Goal: Task Accomplishment & Management: Use online tool/utility

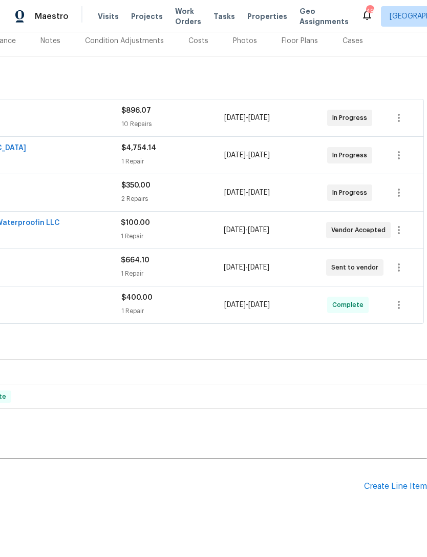
scroll to position [130, 152]
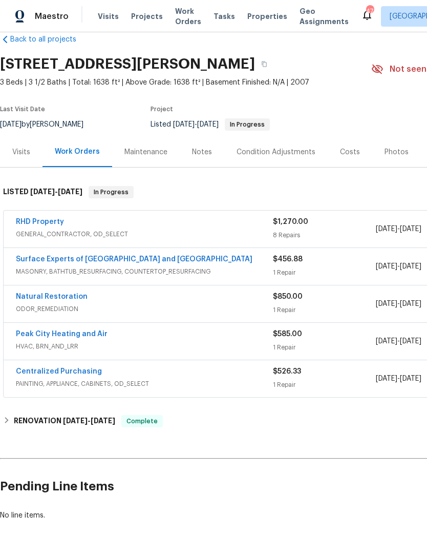
scroll to position [18, 0]
click at [42, 223] on link "RHD Property" at bounding box center [40, 221] width 48 height 7
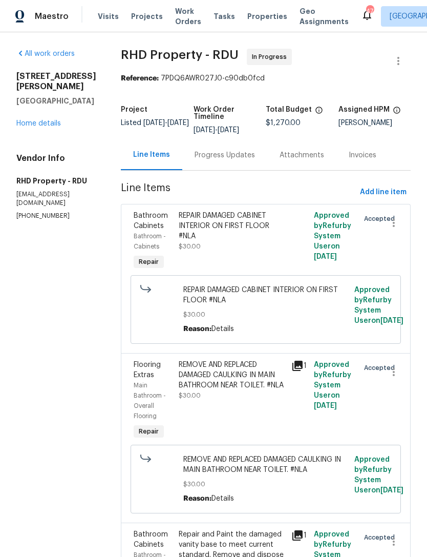
click at [251, 160] on div "Progress Updates" at bounding box center [225, 155] width 60 height 10
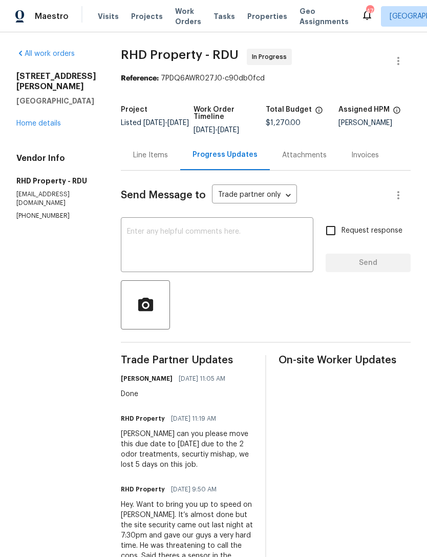
click at [55, 125] on link "Home details" at bounding box center [38, 123] width 45 height 7
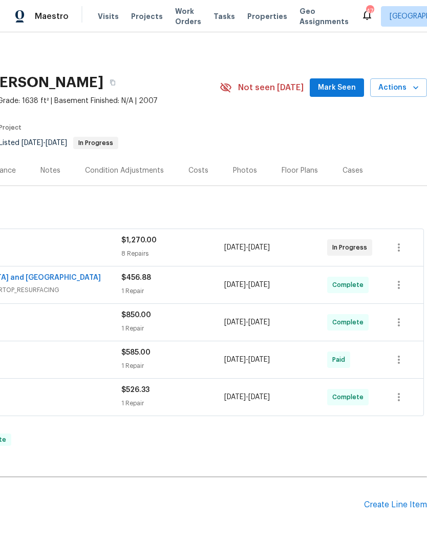
scroll to position [0, 152]
click at [406, 505] on div "Create Line Item" at bounding box center [395, 505] width 63 height 10
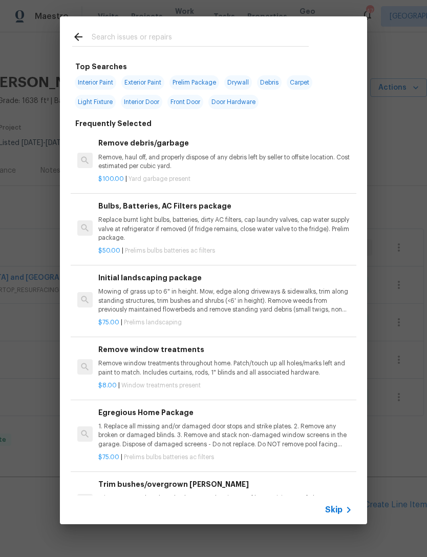
click at [173, 34] on input "text" at bounding box center [200, 38] width 217 height 15
type input "Clean"
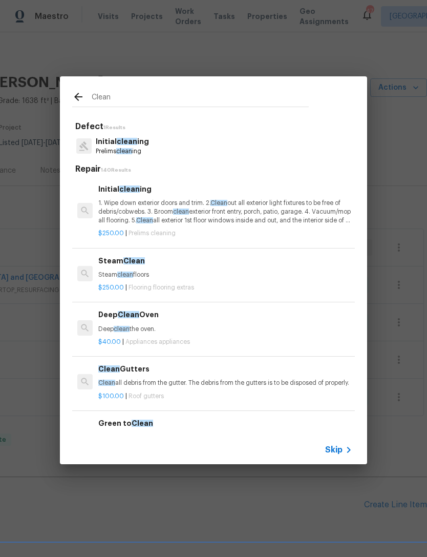
click at [153, 198] on div "Initial clean ing 1. Wipe down exterior doors and trim. 2. Clean out all exteri…" at bounding box center [225, 204] width 254 height 42
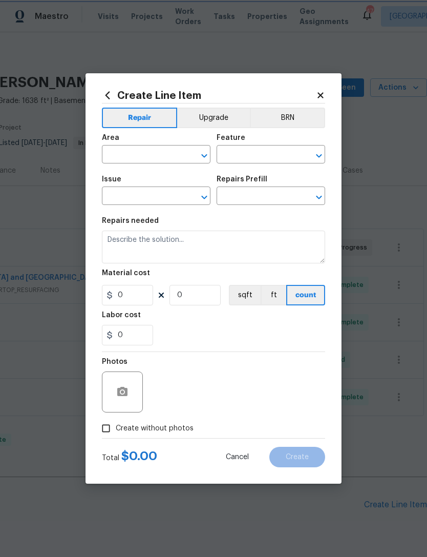
type input "Home Readiness Packages"
type input "Initial cleaning"
type input "Initial cleaning $250.00"
type textarea "1. Wipe down exterior doors and trim. 2. Clean out all exterior light fixtures …"
type input "250"
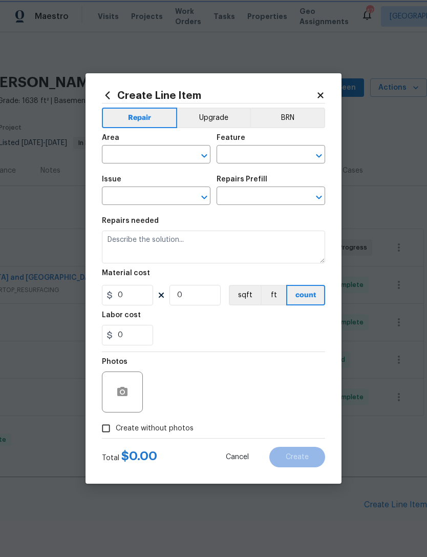
type input "1"
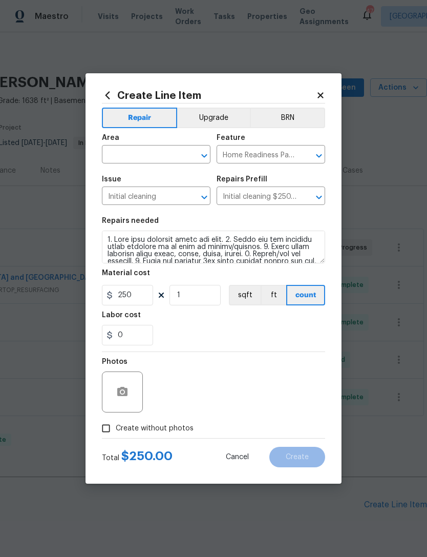
click at [152, 157] on input "text" at bounding box center [142, 156] width 80 height 16
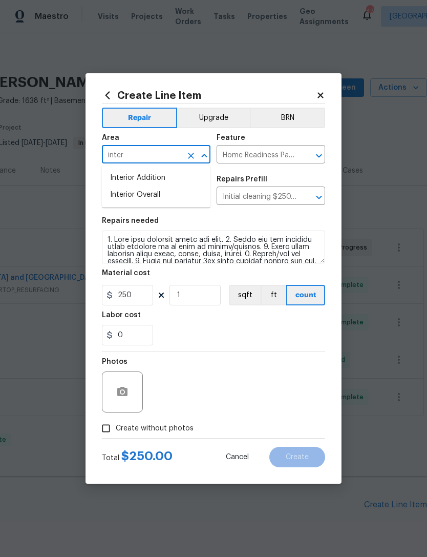
click at [158, 194] on li "Interior Overall" at bounding box center [156, 195] width 109 height 17
type input "Interior Overall"
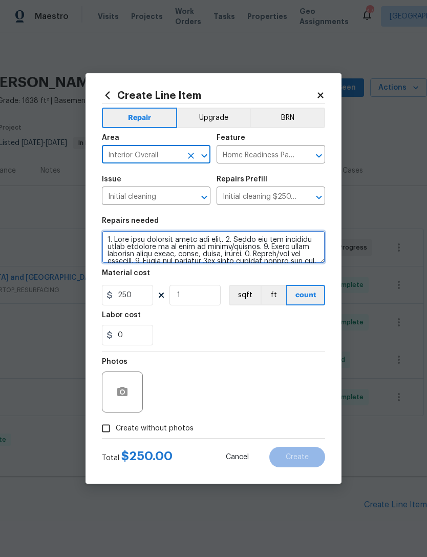
click at [107, 241] on textarea at bounding box center [213, 247] width 223 height 33
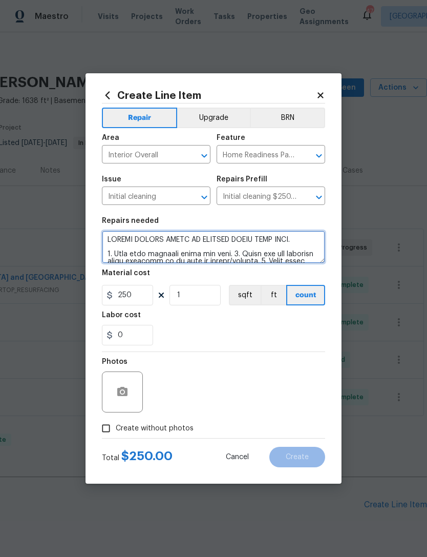
type textarea "PLEASE REMOVE STAIN ON KITCHEN FLOOR NEAR OVEN. 1. Wipe down exterior doors and…"
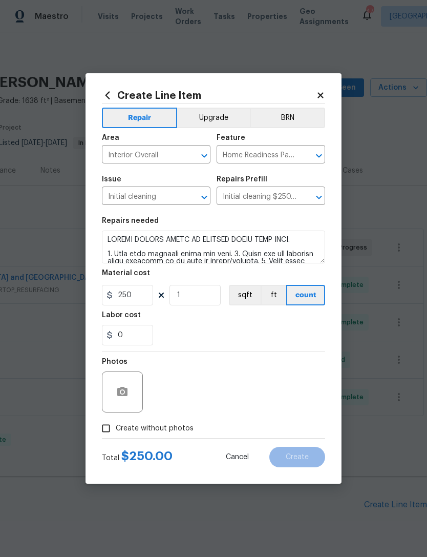
click at [162, 427] on span "Create without photos" at bounding box center [155, 428] width 78 height 11
click at [116, 427] on input "Create without photos" at bounding box center [105, 428] width 19 height 19
checkbox input "true"
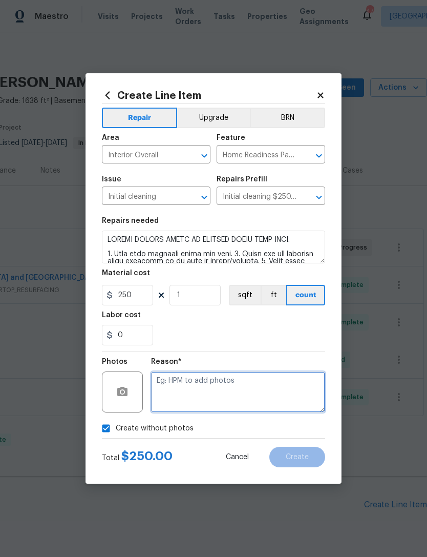
click at [225, 388] on textarea at bounding box center [238, 392] width 174 height 41
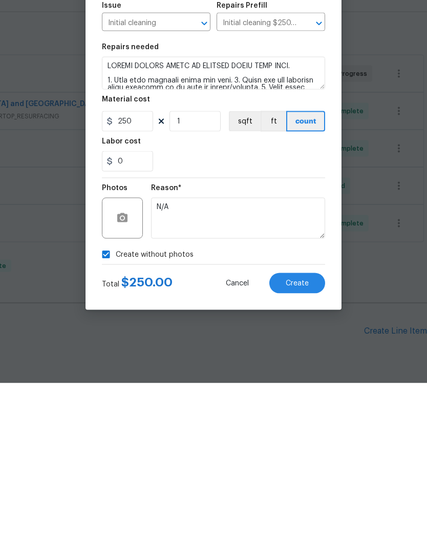
scroll to position [33, 0]
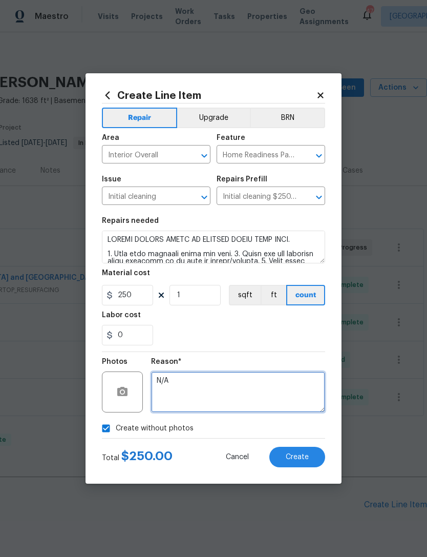
type textarea "N/A"
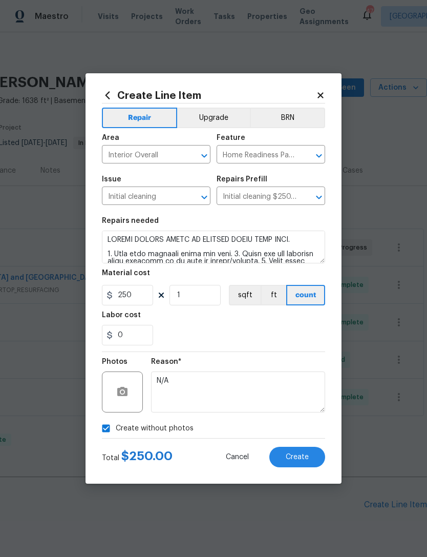
click at [299, 455] on span "Create" at bounding box center [297, 458] width 23 height 8
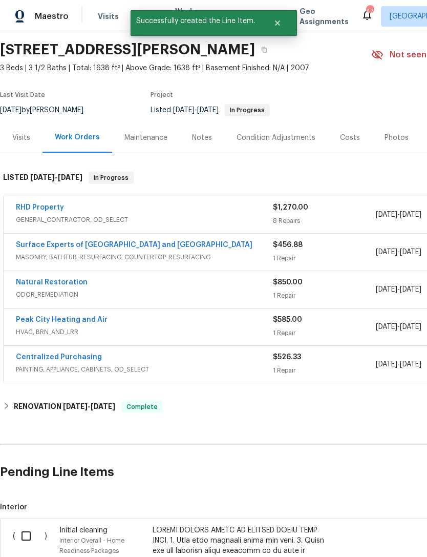
scroll to position [33, 0]
click at [27, 525] on input "checkbox" at bounding box center [29, 536] width 29 height 22
checkbox input "true"
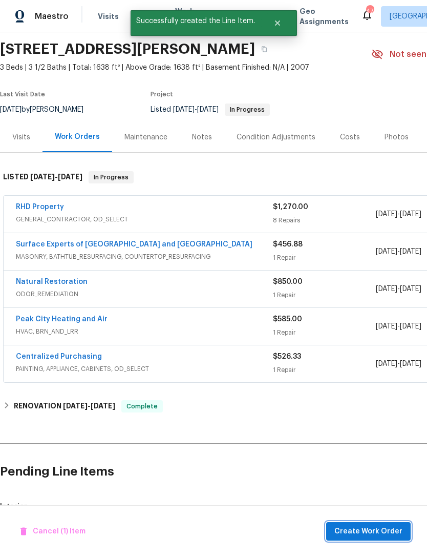
click at [402, 529] on span "Create Work Order" at bounding box center [369, 531] width 68 height 13
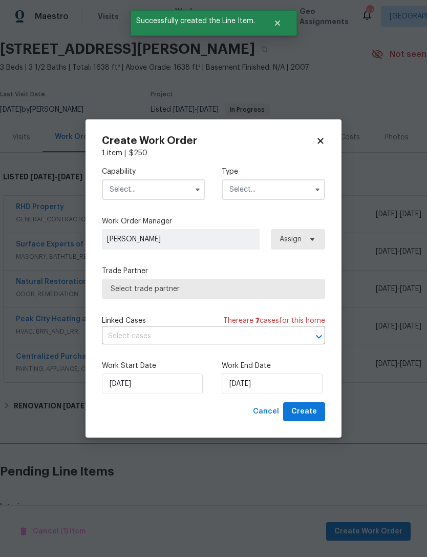
click at [136, 194] on input "text" at bounding box center [154, 189] width 104 height 20
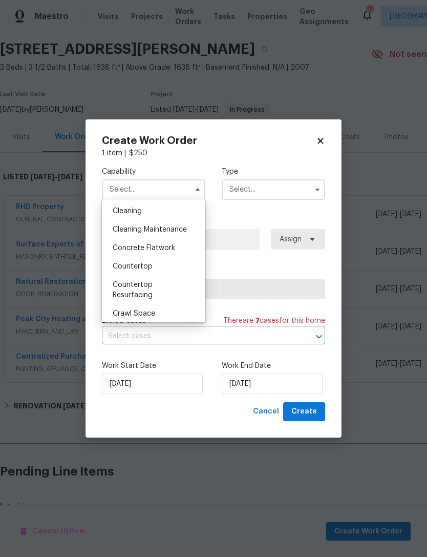
click at [153, 207] on div "Cleaning" at bounding box center [154, 211] width 98 height 18
type input "Cleaning"
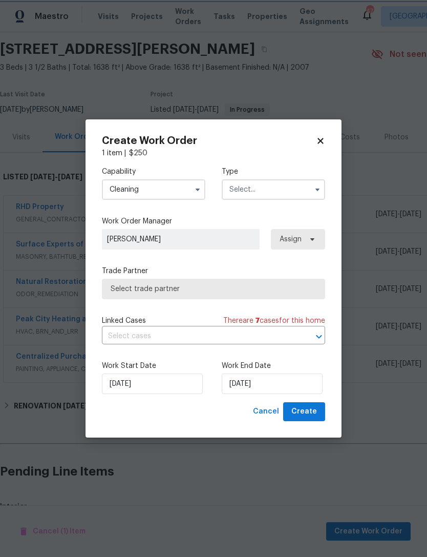
scroll to position [129, 0]
click at [268, 189] on input "text" at bounding box center [274, 189] width 104 height 20
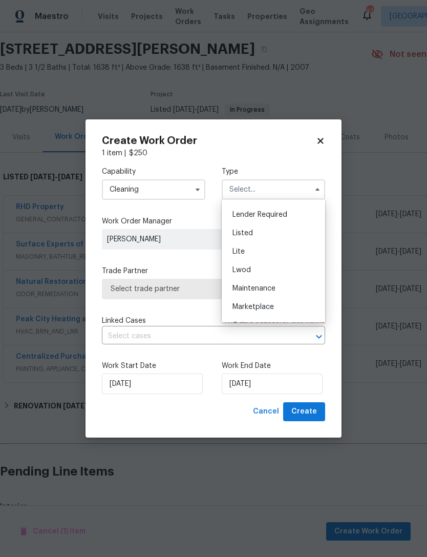
scroll to position [81, 0]
click at [252, 239] on span "Listed" at bounding box center [243, 240] width 20 height 7
type input "Listed"
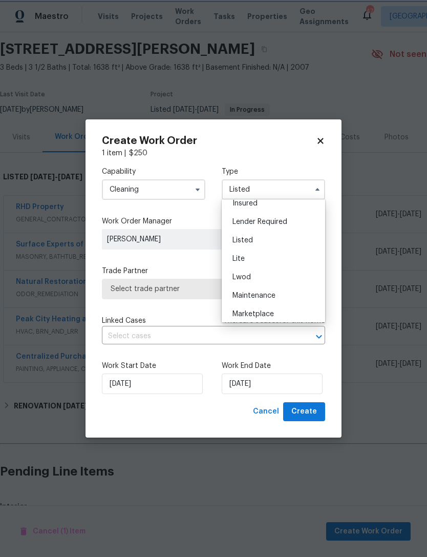
scroll to position [0, 0]
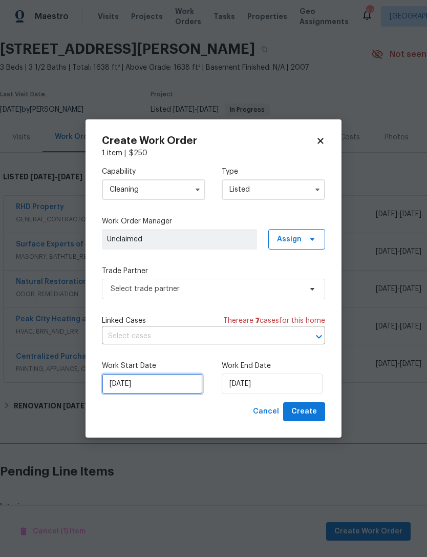
click at [158, 388] on input "8/12/2025" at bounding box center [152, 384] width 101 height 20
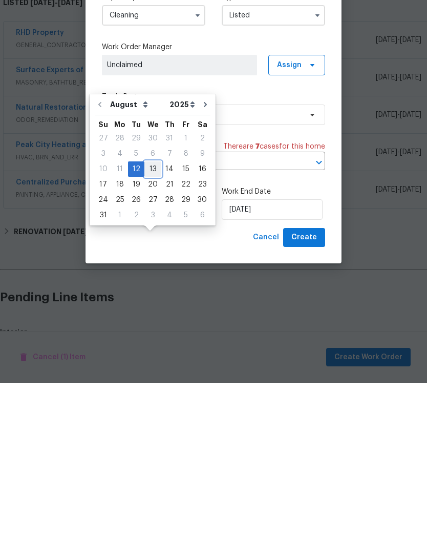
click at [155, 336] on div "13" at bounding box center [153, 343] width 17 height 14
type input "8/13/2025"
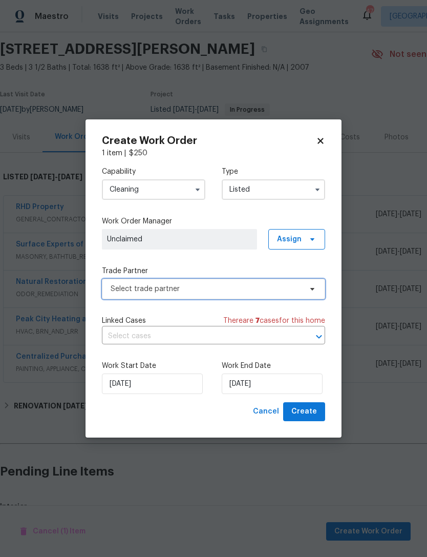
click at [239, 286] on span "Select trade partner" at bounding box center [206, 289] width 191 height 10
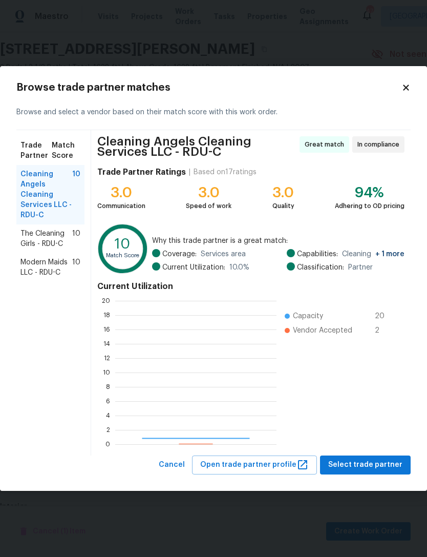
scroll to position [143, 161]
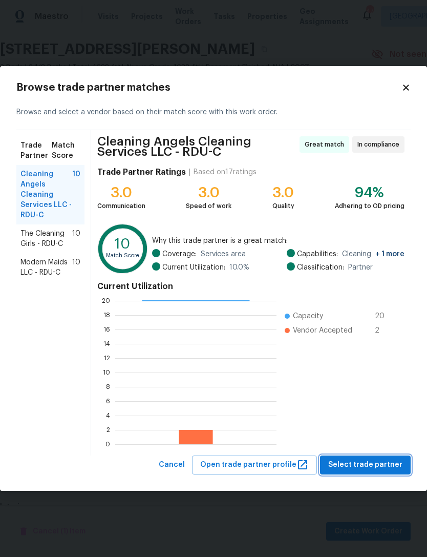
click at [380, 466] on span "Select trade partner" at bounding box center [366, 465] width 74 height 13
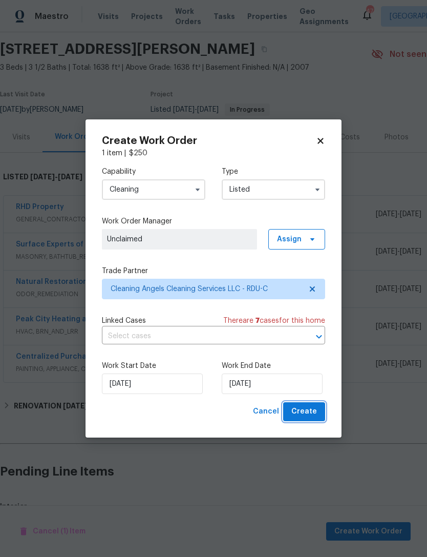
click at [303, 416] on span "Create" at bounding box center [305, 411] width 26 height 13
checkbox input "false"
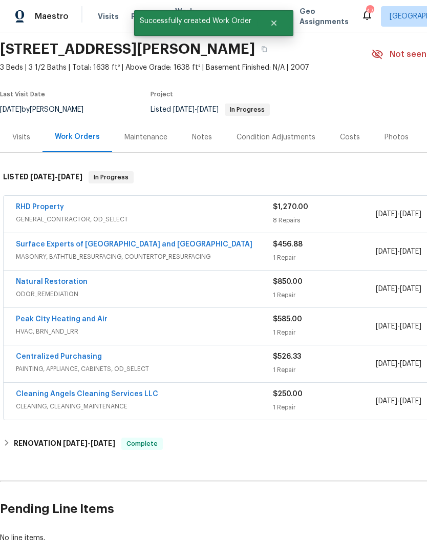
click at [141, 391] on link "Cleaning Angels Cleaning Services LLC" at bounding box center [87, 394] width 142 height 7
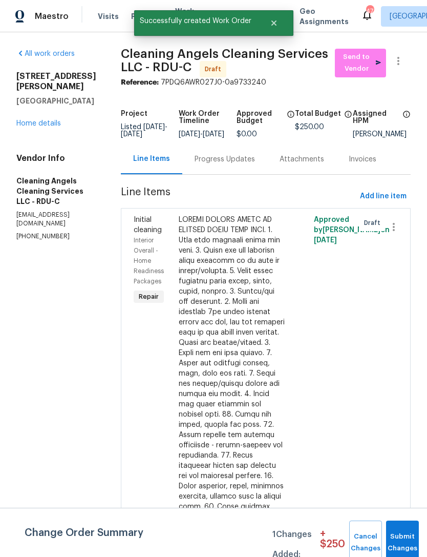
click at [234, 165] on div "Progress Updates" at bounding box center [225, 159] width 60 height 10
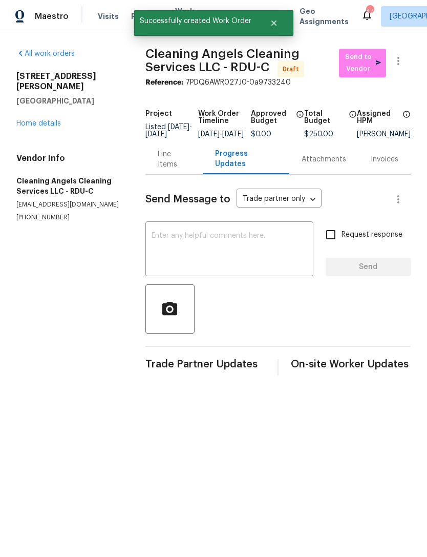
click at [239, 248] on textarea at bounding box center [230, 250] width 156 height 36
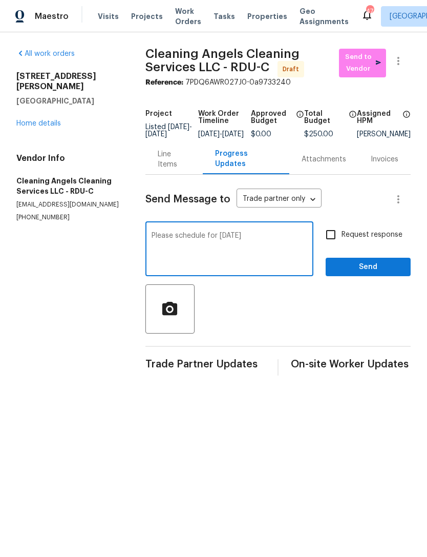
type textarea "Please schedule for tomorrow 8/13"
click at [335, 245] on input "Request response" at bounding box center [331, 235] width 22 height 22
checkbox input "true"
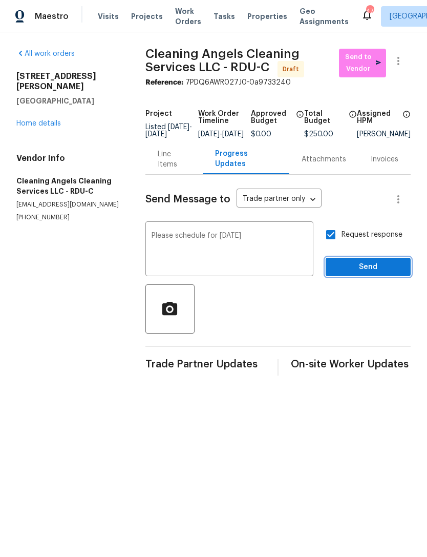
click at [374, 273] on span "Send" at bounding box center [368, 267] width 69 height 13
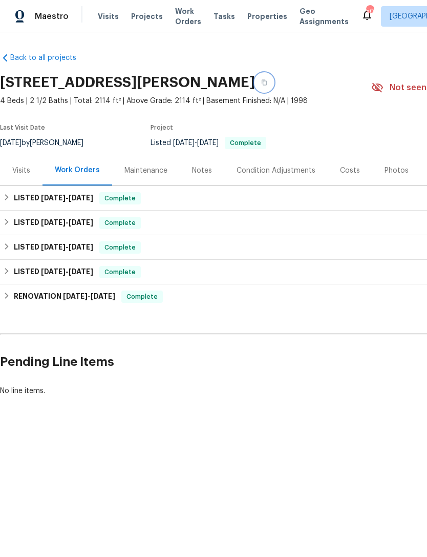
click at [263, 78] on button "button" at bounding box center [264, 82] width 18 height 18
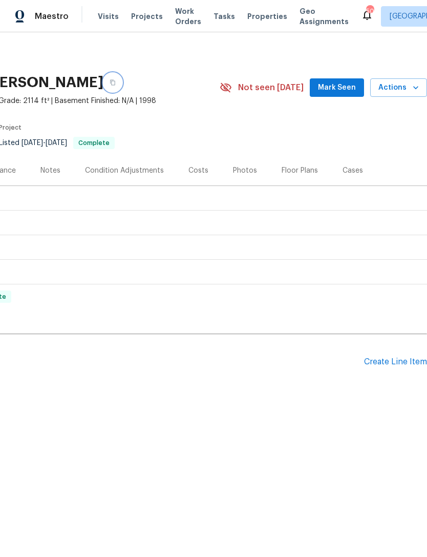
scroll to position [0, 152]
click at [111, 85] on icon "button" at bounding box center [113, 82] width 6 height 6
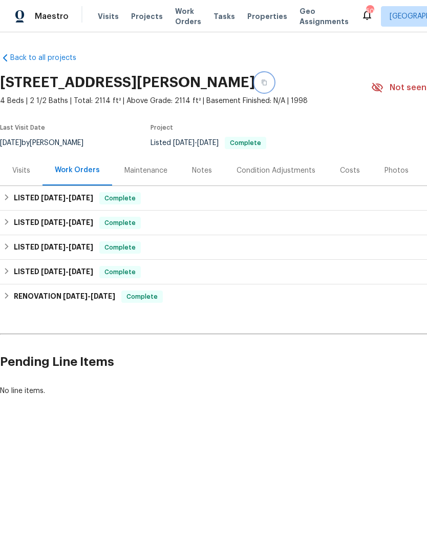
scroll to position [0, 0]
